Goal: Task Accomplishment & Management: Manage account settings

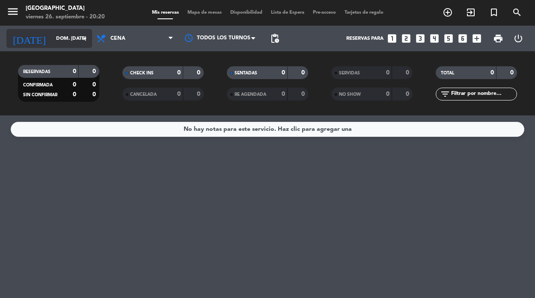
click at [84, 37] on icon "arrow_drop_down" at bounding box center [85, 38] width 10 height 10
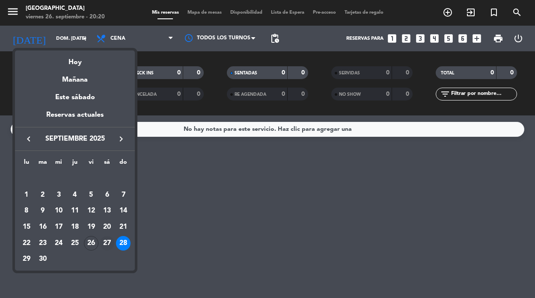
click at [106, 243] on div "27" at bounding box center [107, 243] width 15 height 15
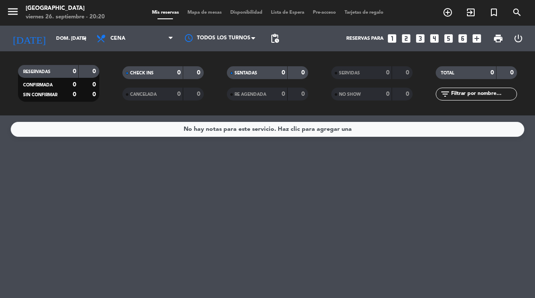
type input "sáb. [DATE]"
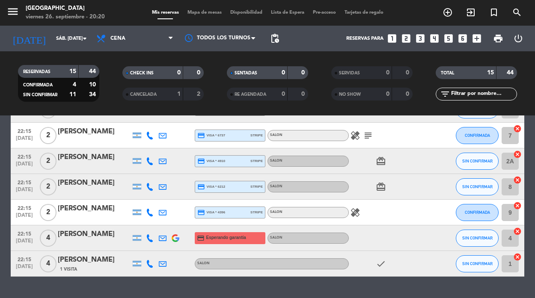
scroll to position [290, 0]
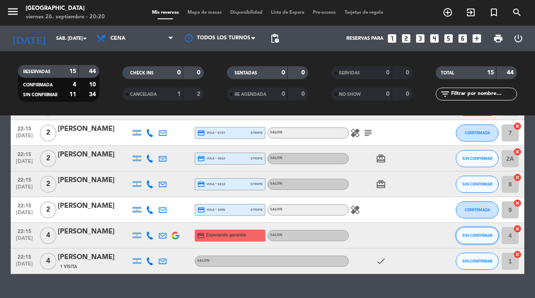
click at [479, 237] on span "SIN CONFIRMAR" at bounding box center [477, 235] width 30 height 5
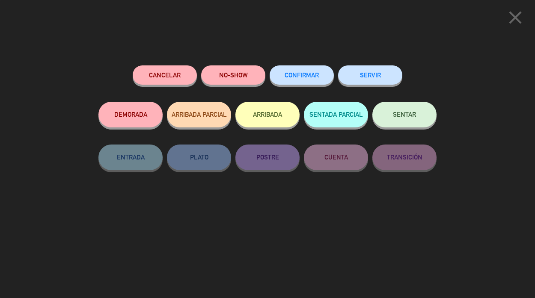
click at [307, 74] on span "CONFIRMAR" at bounding box center [302, 74] width 34 height 7
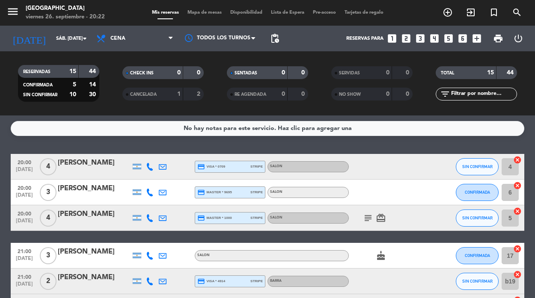
scroll to position [0, 0]
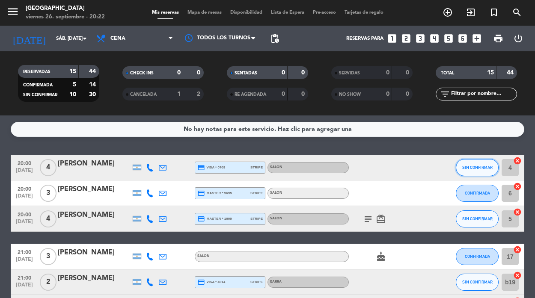
click at [472, 168] on span "SIN CONFIRMAR" at bounding box center [477, 167] width 30 height 5
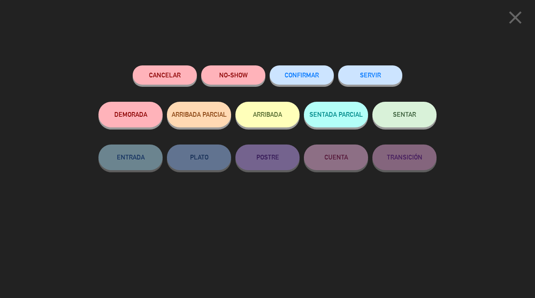
click at [297, 75] on span "CONFIRMAR" at bounding box center [302, 74] width 34 height 7
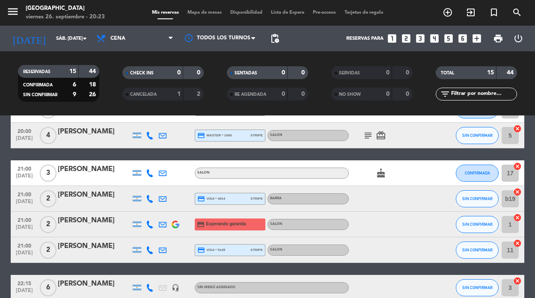
scroll to position [86, 0]
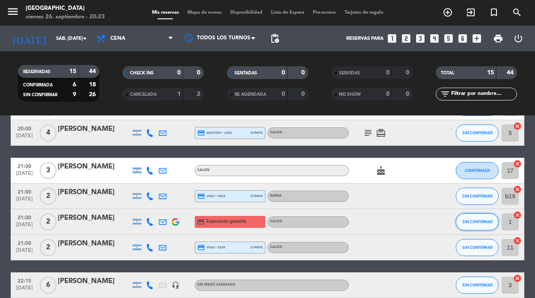
click at [484, 222] on span "SIN CONFIRMAR" at bounding box center [477, 221] width 30 height 5
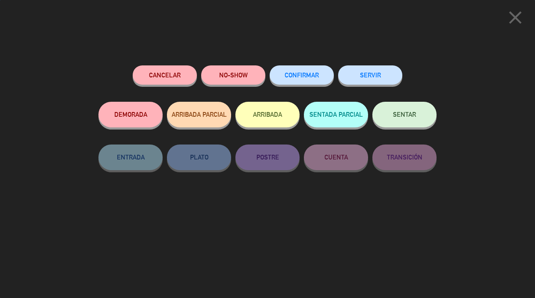
click at [315, 74] on span "CONFIRMAR" at bounding box center [302, 74] width 34 height 7
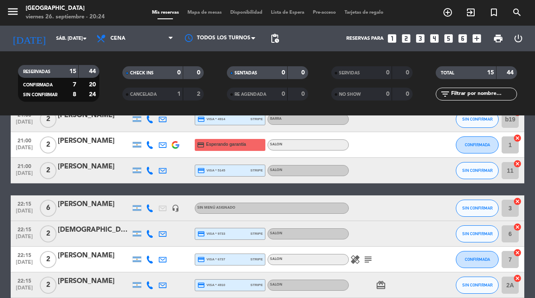
scroll to position [175, 0]
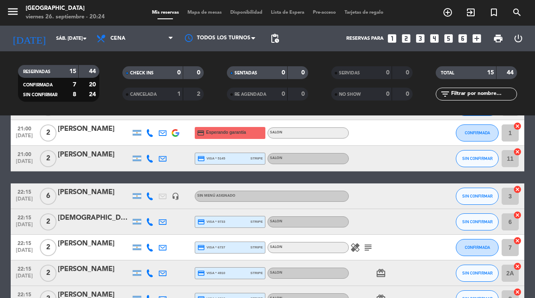
click at [295, 7] on div "menu [GEOGRAPHIC_DATA] viernes 26. septiembre - 20:24 Mis reservas Mapa de mesa…" at bounding box center [267, 13] width 535 height 26
click at [289, 15] on span "Lista de Espera" at bounding box center [288, 12] width 42 height 5
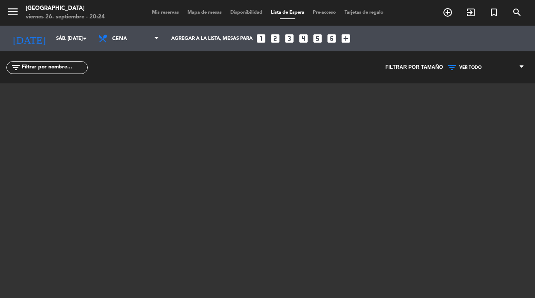
click at [204, 17] on div "menu [GEOGRAPHIC_DATA] viernes 26. septiembre - 20:24 Mis reservas Mapa de mesa…" at bounding box center [267, 13] width 535 height 26
click at [242, 13] on span "Disponibilidad" at bounding box center [246, 12] width 41 height 5
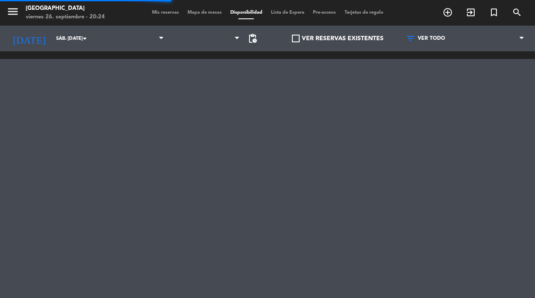
click at [158, 13] on span "Mis reservas" at bounding box center [166, 12] width 36 height 5
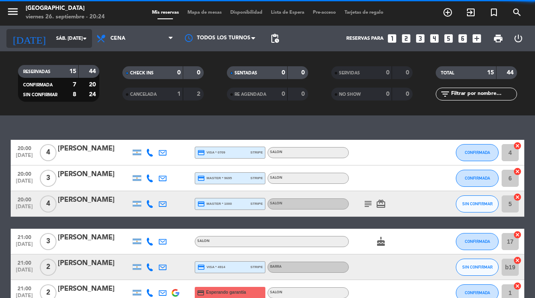
click at [77, 39] on input "sáb. [DATE]" at bounding box center [85, 38] width 67 height 15
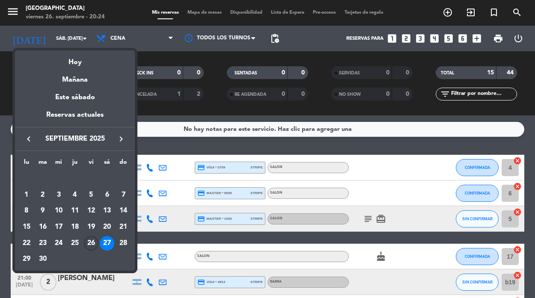
click at [91, 243] on div "26" at bounding box center [91, 243] width 15 height 15
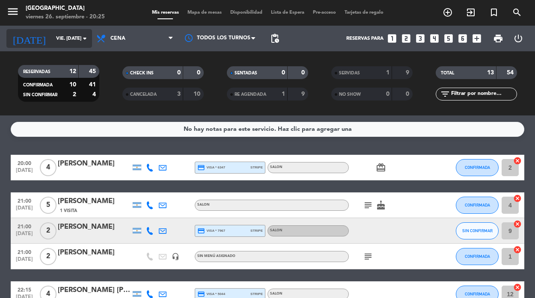
click at [79, 39] on input "vie. [DATE]" at bounding box center [85, 38] width 67 height 15
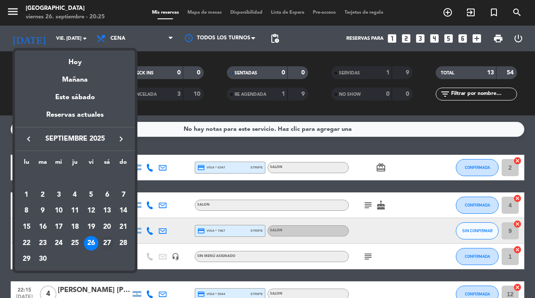
click at [106, 243] on div "27" at bounding box center [107, 243] width 15 height 15
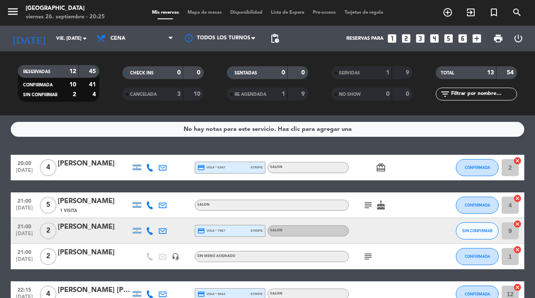
type input "sáb. [DATE]"
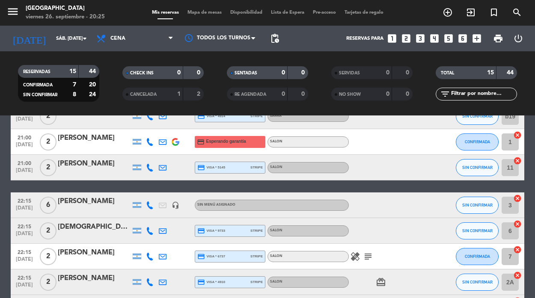
scroll to position [167, 0]
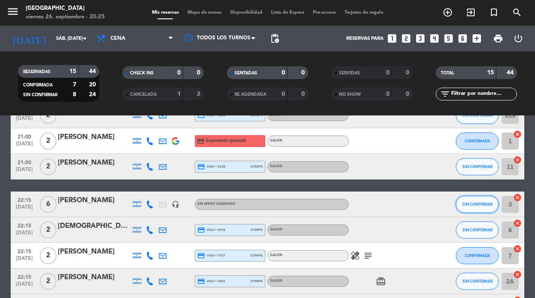
click at [473, 205] on span "SIN CONFIRMAR" at bounding box center [477, 204] width 30 height 5
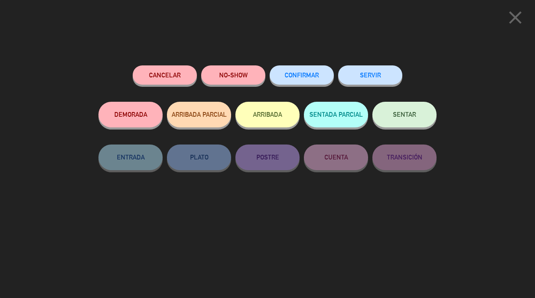
click at [299, 77] on span "CONFIRMAR" at bounding box center [302, 74] width 34 height 7
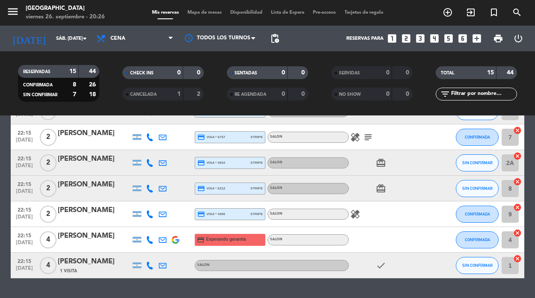
scroll to position [286, 0]
